Goal: Information Seeking & Learning: Learn about a topic

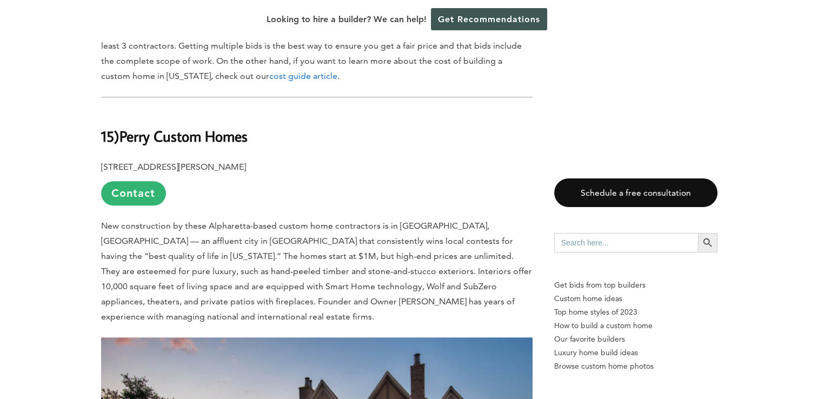
scroll to position [852, 0]
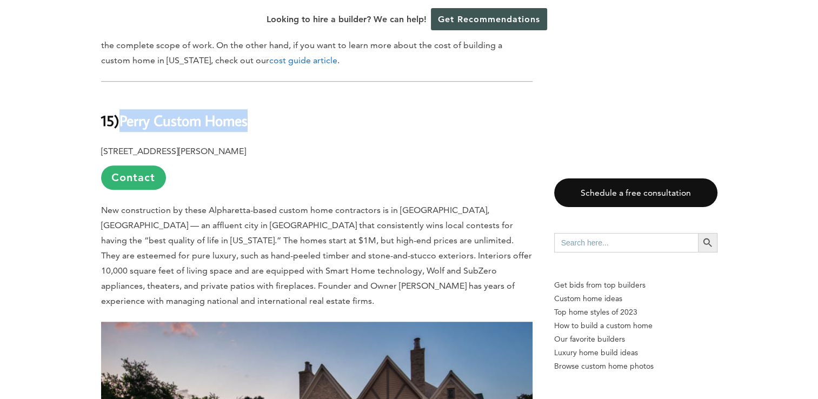
drag, startPoint x: 256, startPoint y: 122, endPoint x: 125, endPoint y: 127, distance: 130.9
click at [125, 127] on h2 "15) [PERSON_NAME] Custom Homes" at bounding box center [317, 113] width 432 height 37
copy b "Perry Custom Homes"
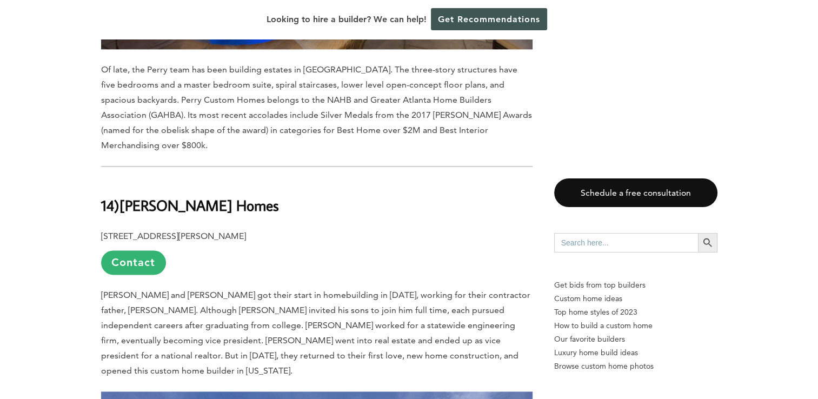
scroll to position [1434, 0]
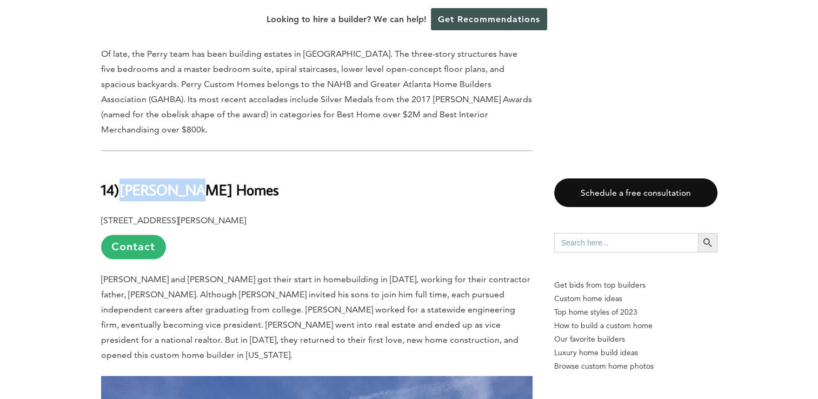
drag, startPoint x: 199, startPoint y: 164, endPoint x: 124, endPoint y: 163, distance: 75.2
click at [124, 164] on h2 "14) [PERSON_NAME] Homes" at bounding box center [317, 182] width 432 height 37
copy b "[PERSON_NAME] Homes"
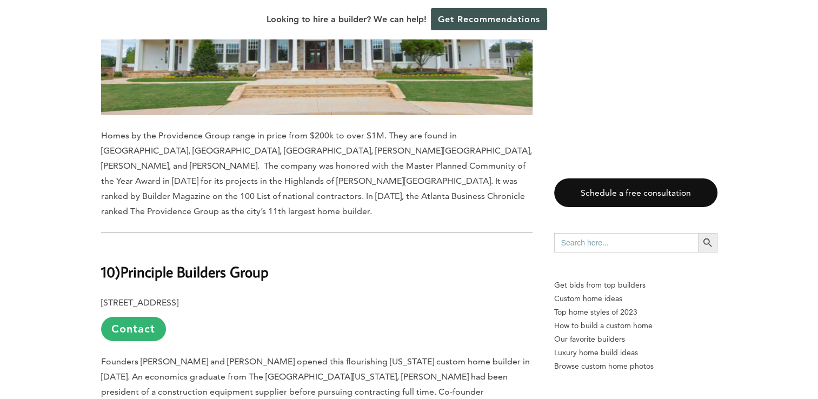
scroll to position [3911, 0]
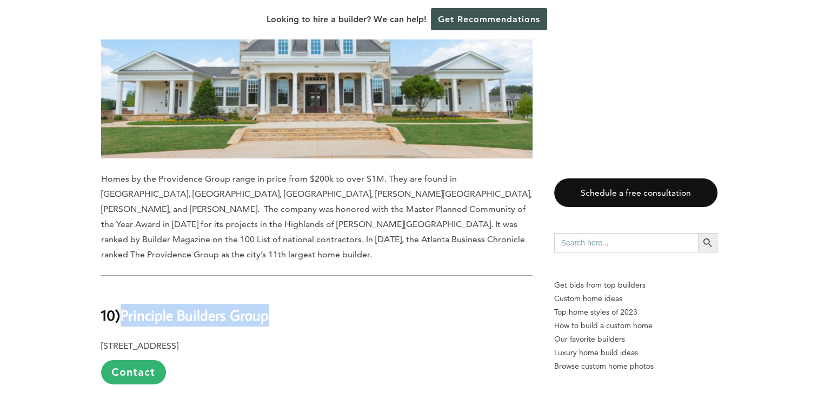
drag, startPoint x: 276, startPoint y: 196, endPoint x: 125, endPoint y: 195, distance: 150.3
click at [125, 289] on h2 "10) Principle Builders Group" at bounding box center [317, 307] width 432 height 37
copy b "Principle Builders Group"
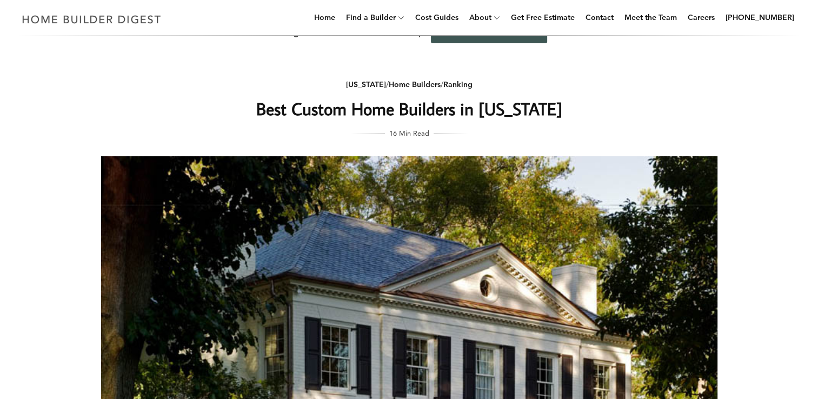
scroll to position [0, 0]
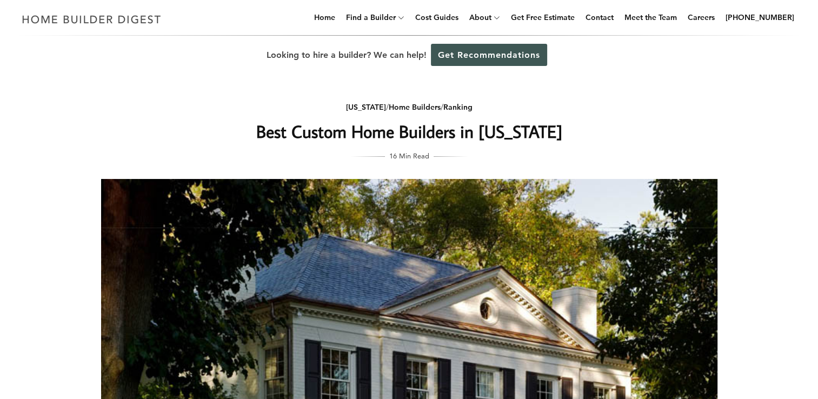
drag, startPoint x: 667, startPoint y: 1, endPoint x: 15, endPoint y: 96, distance: 659.1
